Goal: Navigation & Orientation: Find specific page/section

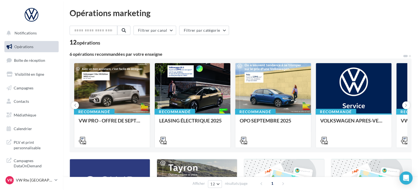
click at [31, 68] on ul "Opérations Boîte de réception Visibilité en ligne Campagnes Contacts Médiathèqu…" at bounding box center [31, 88] width 59 height 98
click at [34, 63] on link "Boîte de réception" at bounding box center [31, 60] width 56 height 12
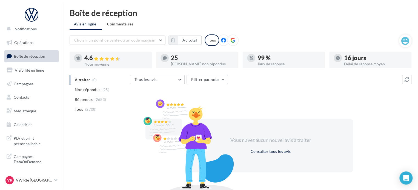
scroll to position [5, 0]
click at [39, 176] on div "VR VW Rte Espagne vw-kear-31100" at bounding box center [28, 180] width 47 height 8
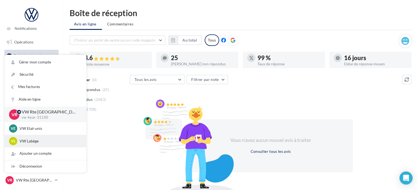
click at [41, 141] on p "VW Labège" at bounding box center [49, 141] width 60 height 5
